Goal: Find specific page/section: Find specific page/section

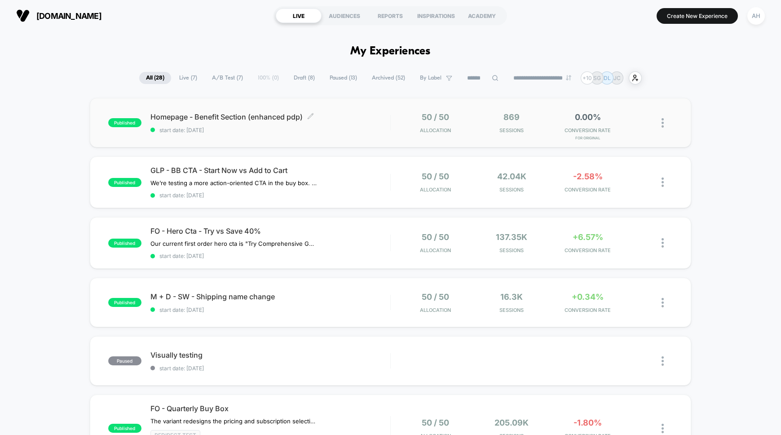
click at [366, 122] on div "Homepage - Benefit Section (enhanced pdp) Click to edit experience details Clic…" at bounding box center [270, 122] width 240 height 21
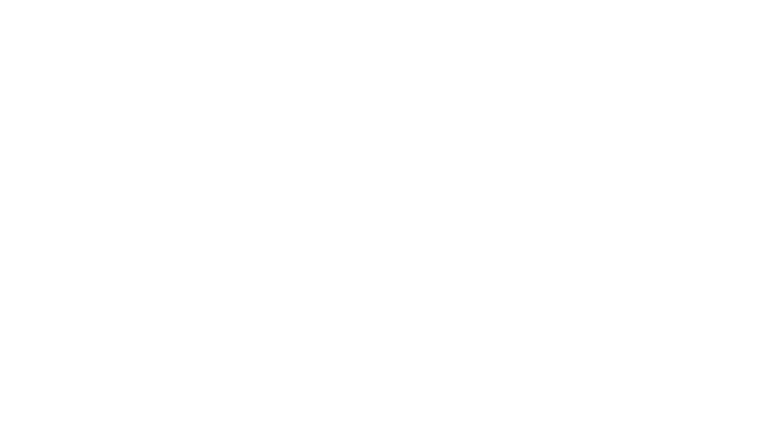
click at [259, 4] on html at bounding box center [390, 2] width 781 height 4
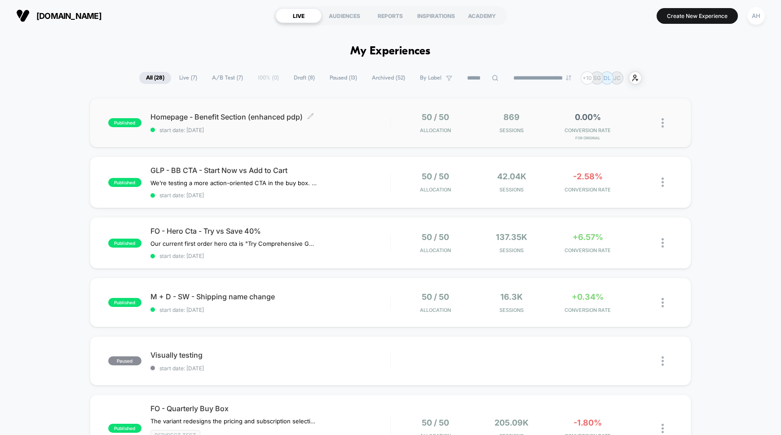
click at [367, 133] on span "start date: [DATE]" at bounding box center [270, 130] width 240 height 7
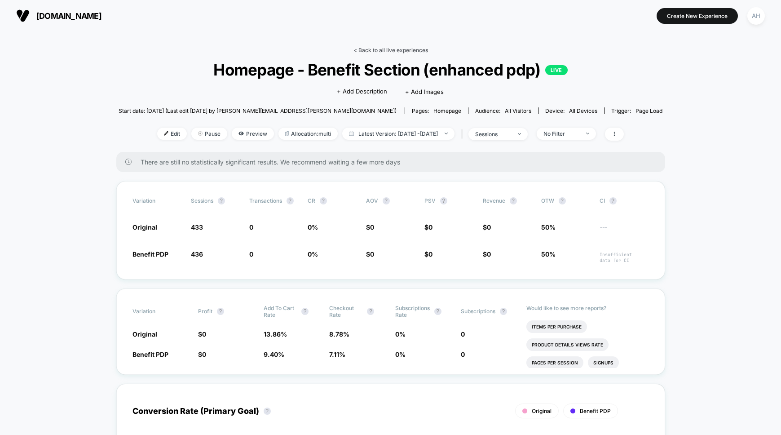
click at [418, 50] on link "< Back to all live experiences" at bounding box center [391, 50] width 75 height 7
